Goal: Book appointment/travel/reservation

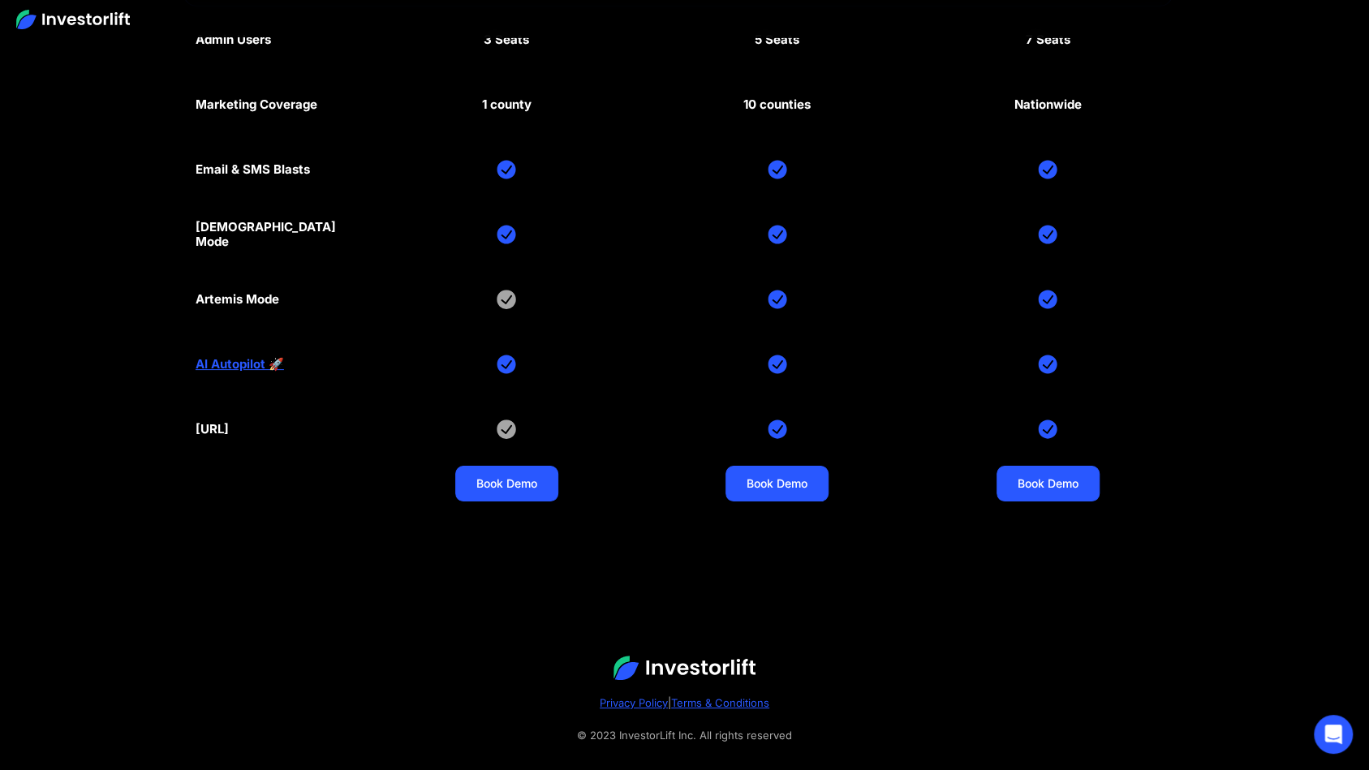
scroll to position [8211, 0]
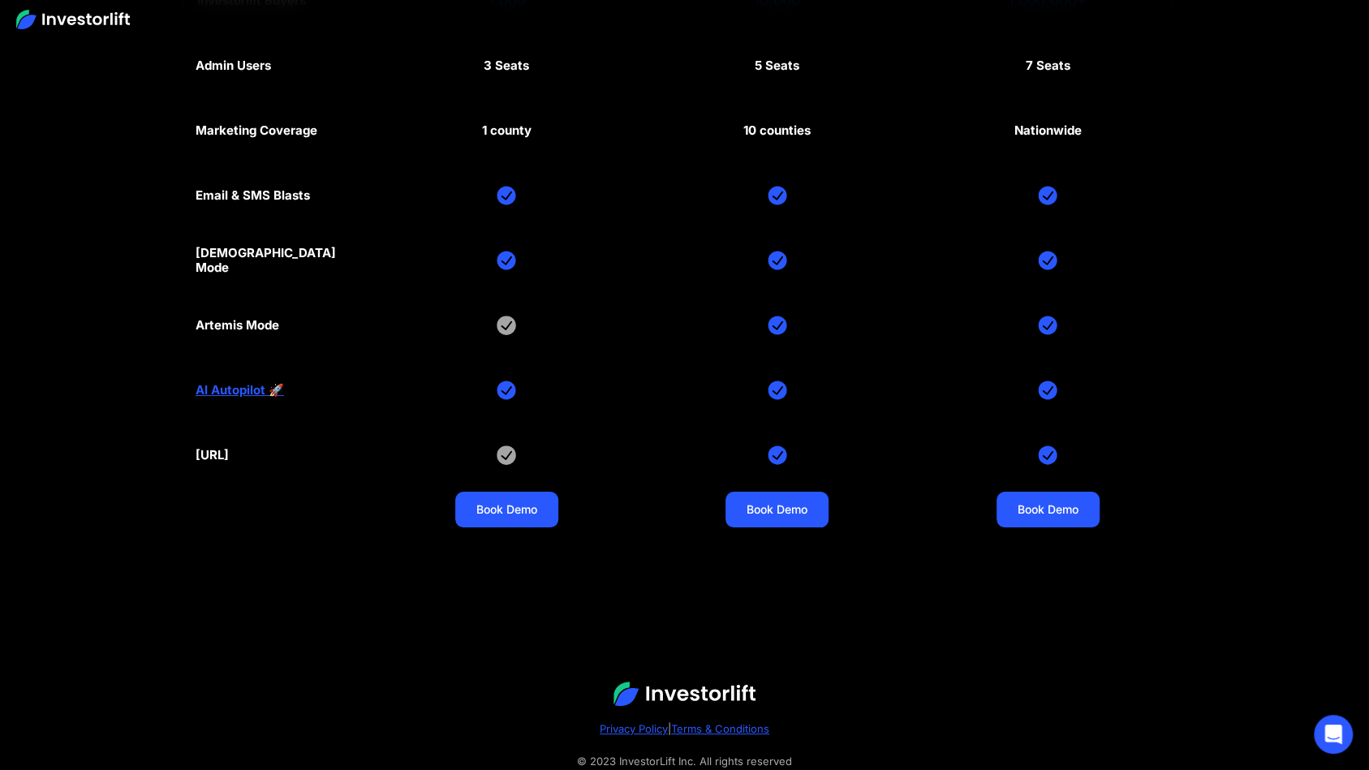
scroll to position [8224, 0]
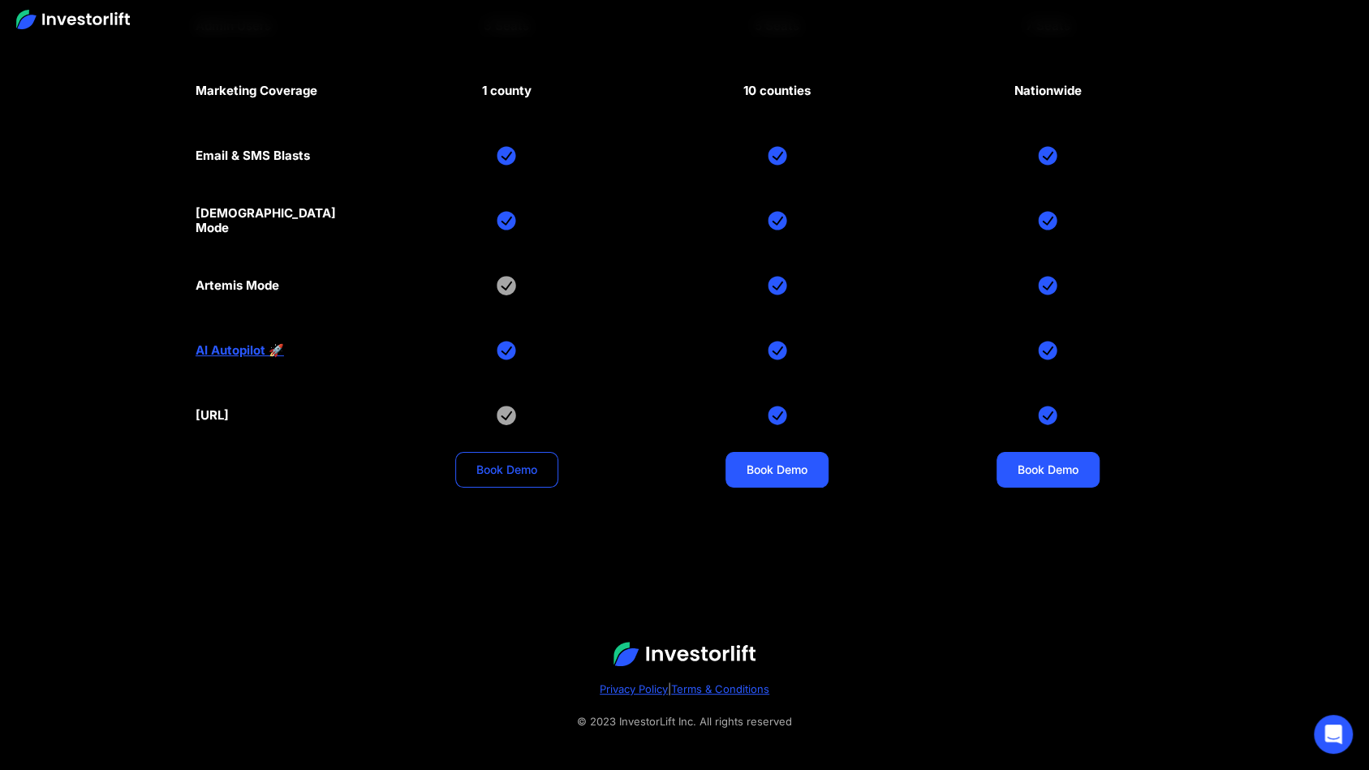
click at [515, 452] on link "Book Demo" at bounding box center [506, 470] width 103 height 36
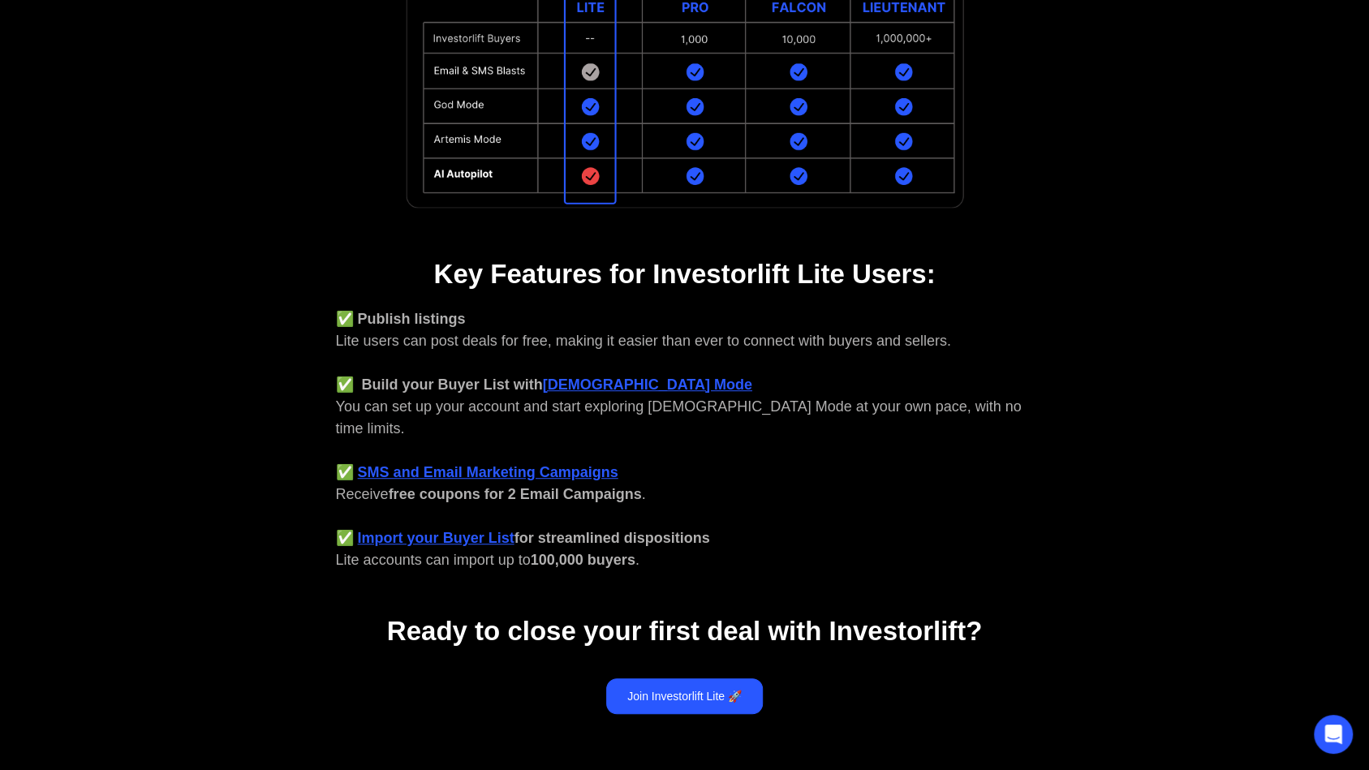
scroll to position [435, 0]
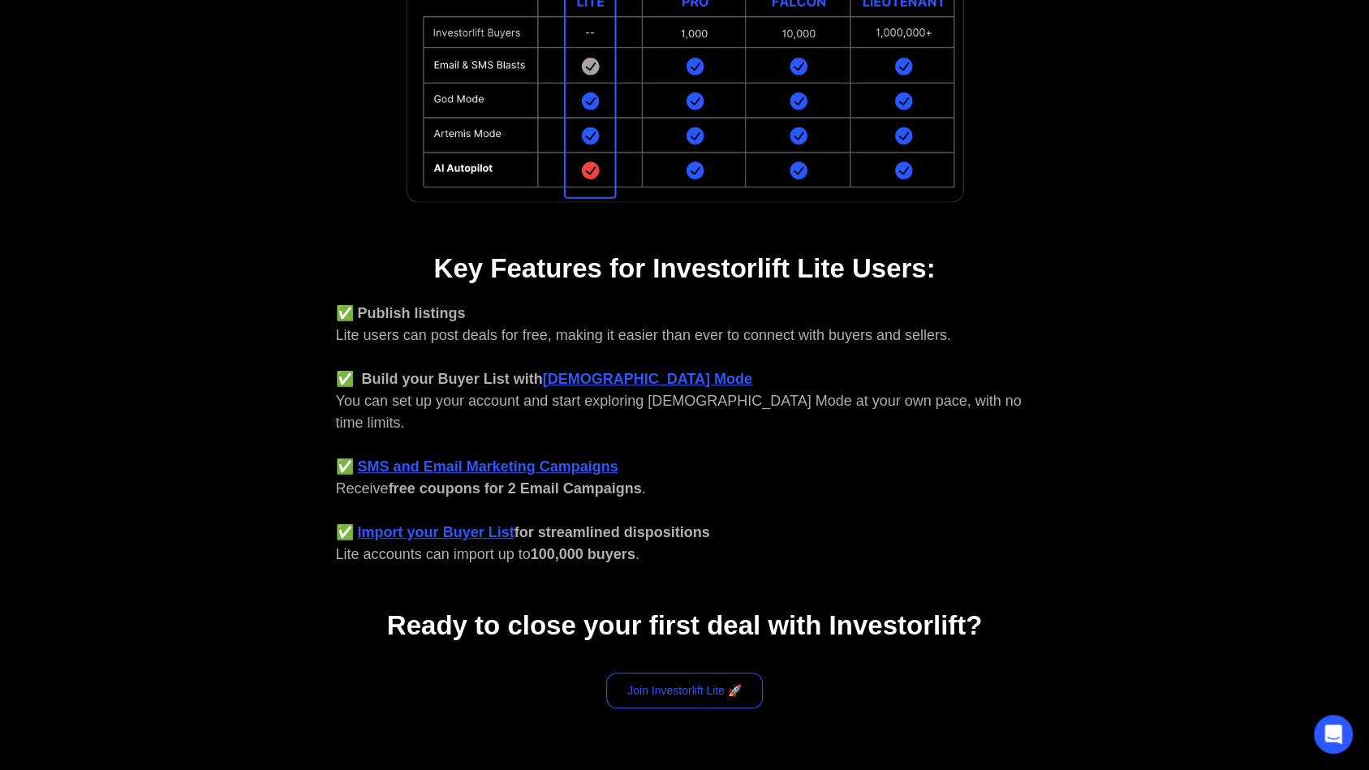
click at [669, 672] on link "Join Investorlift Lite 🚀" at bounding box center [684, 690] width 157 height 36
